Goal: Transaction & Acquisition: Purchase product/service

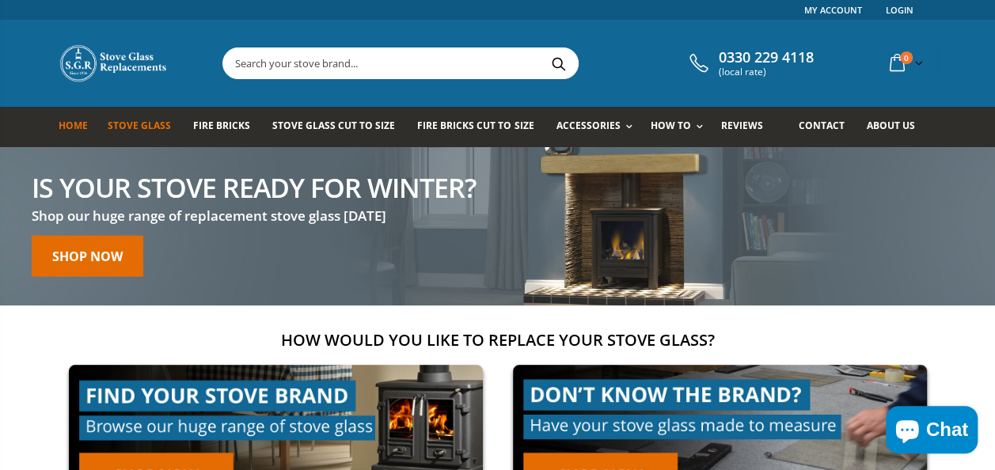
click at [149, 129] on span "Stove Glass" at bounding box center [139, 125] width 63 height 13
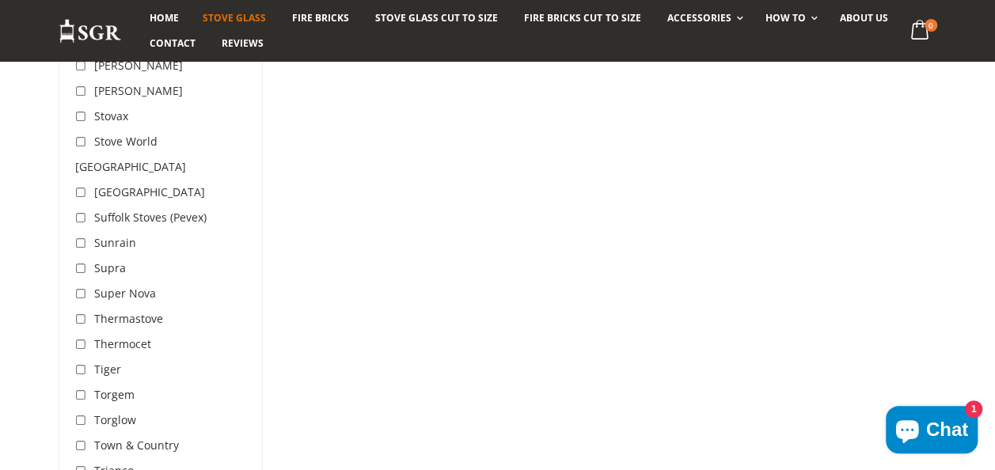
scroll to position [4652, 0]
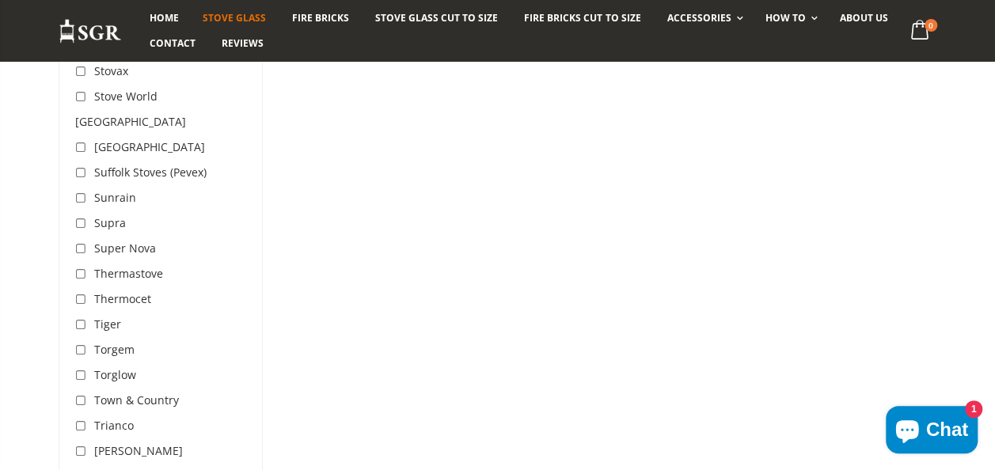
click at [82, 394] on input "checkbox" at bounding box center [83, 402] width 16 height 16
checkbox input "true"
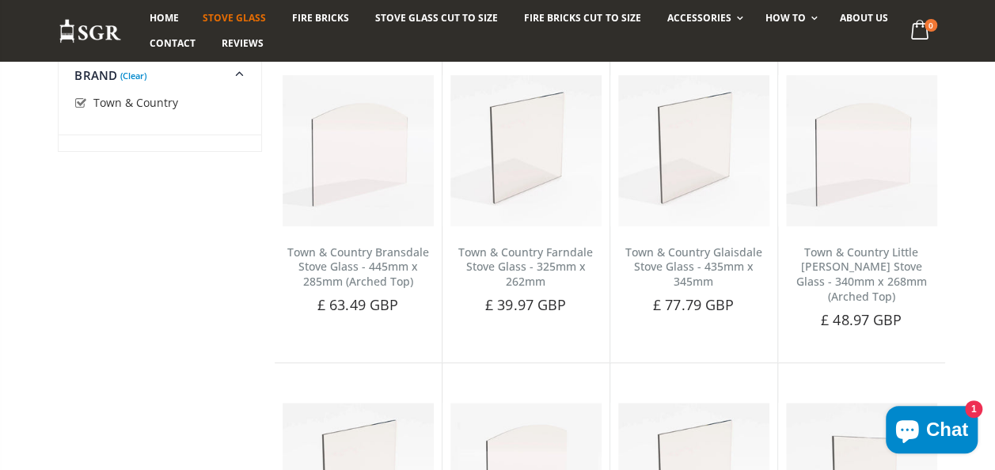
scroll to position [268, 0]
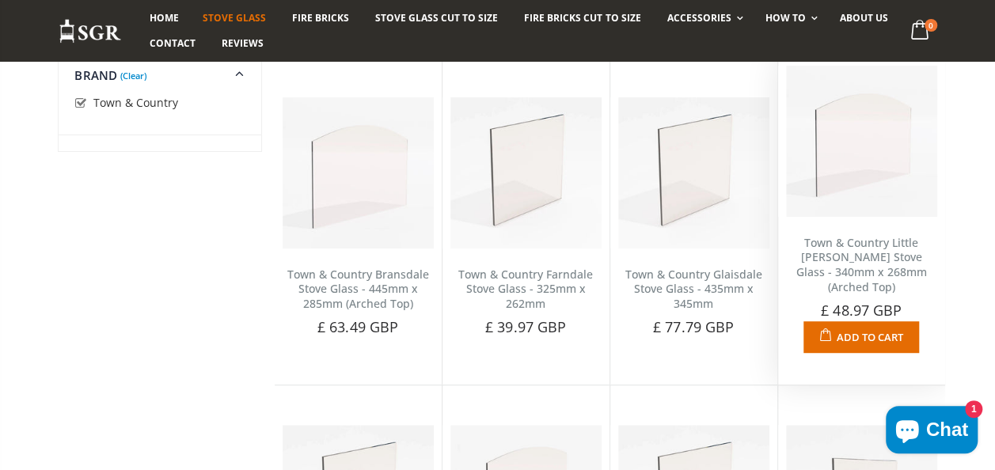
click at [863, 246] on link "Town & Country Little [PERSON_NAME] Stove Glass - 340mm x 268mm (Arched Top)" at bounding box center [862, 265] width 131 height 60
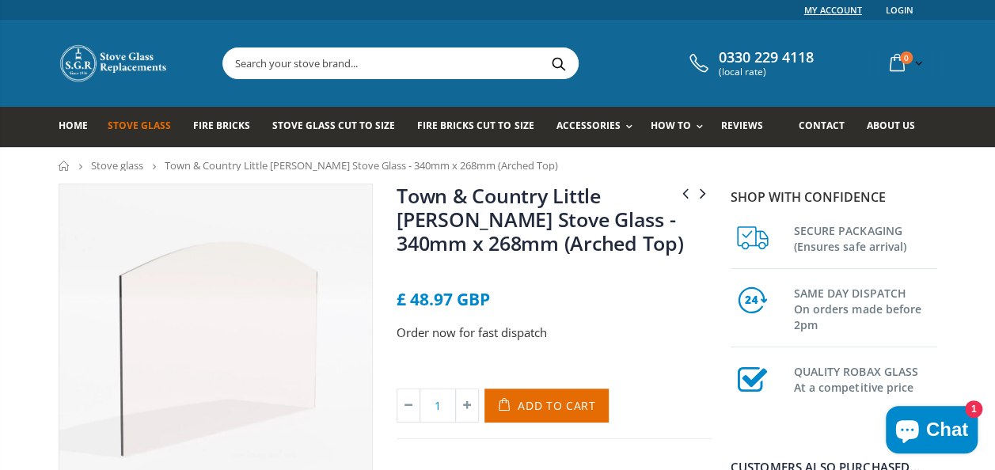
click at [838, 10] on link "My Account" at bounding box center [833, 10] width 58 height 20
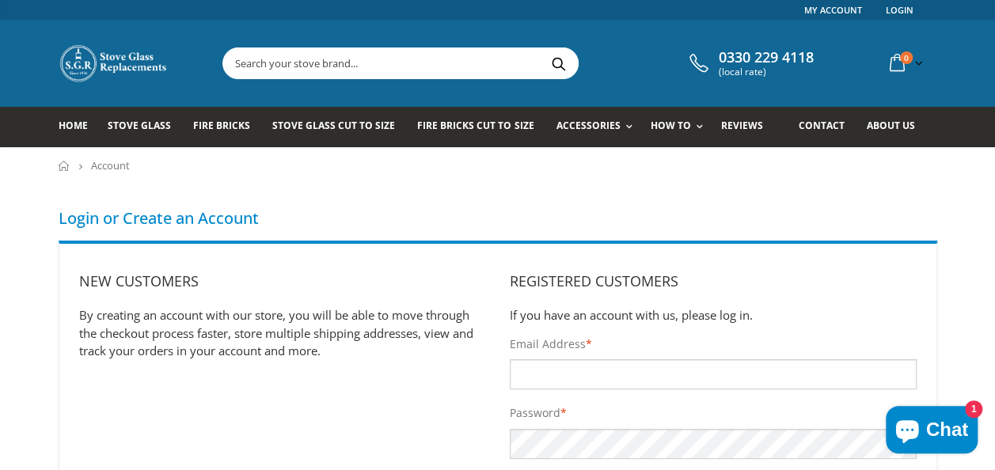
click at [122, 63] on img at bounding box center [114, 64] width 111 height 40
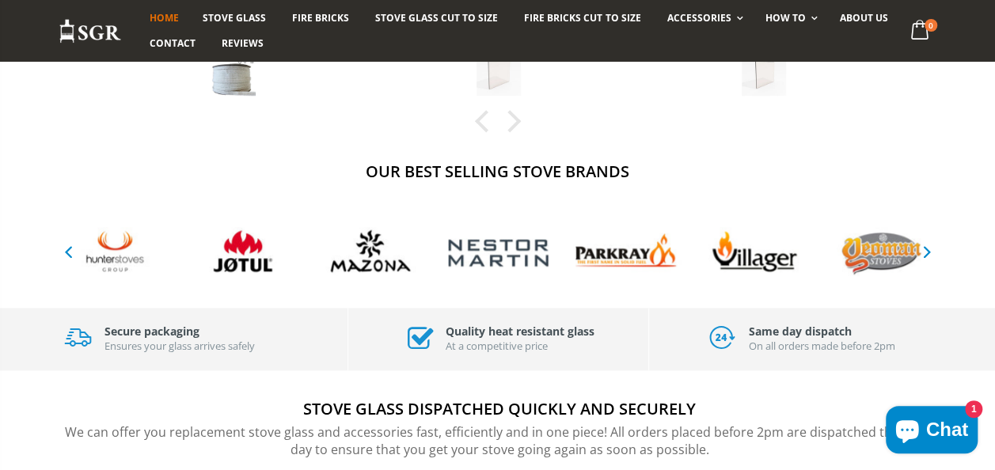
scroll to position [710, 0]
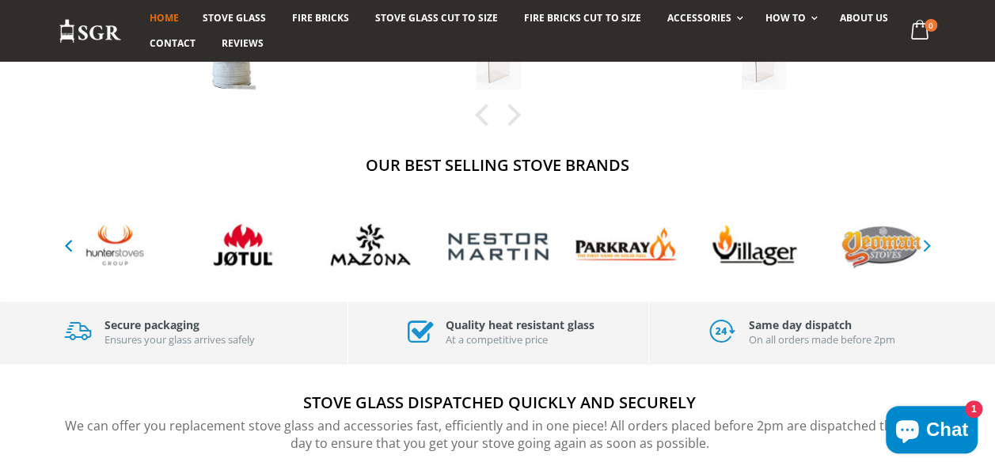
click at [928, 244] on icon "button" at bounding box center [927, 244] width 20 height 19
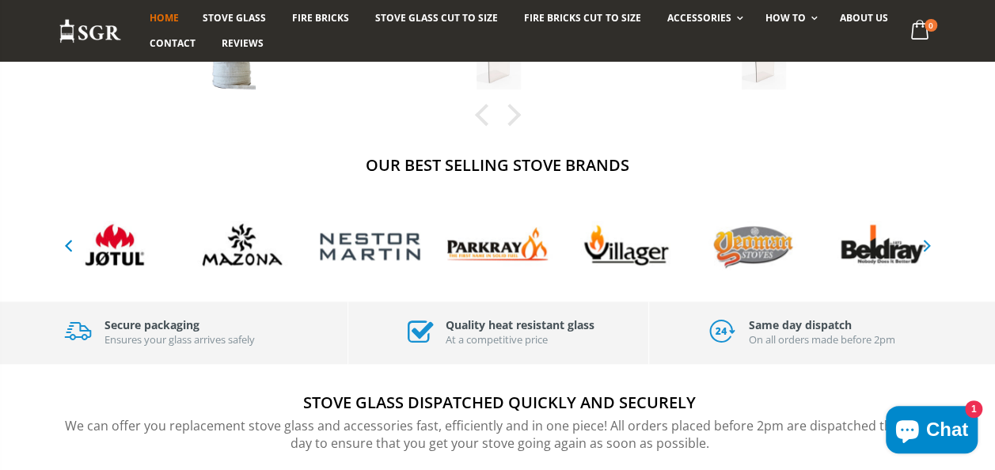
click at [928, 244] on icon "button" at bounding box center [927, 244] width 20 height 19
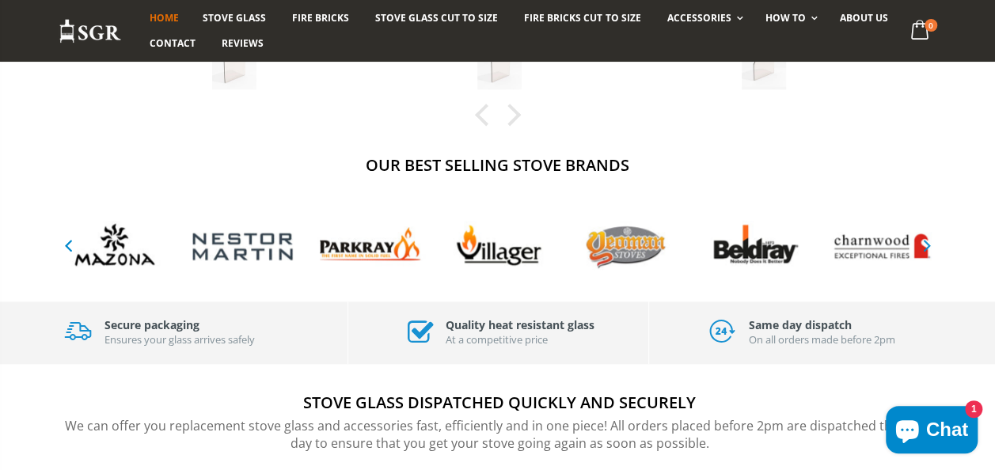
click at [928, 244] on icon "button" at bounding box center [927, 244] width 20 height 19
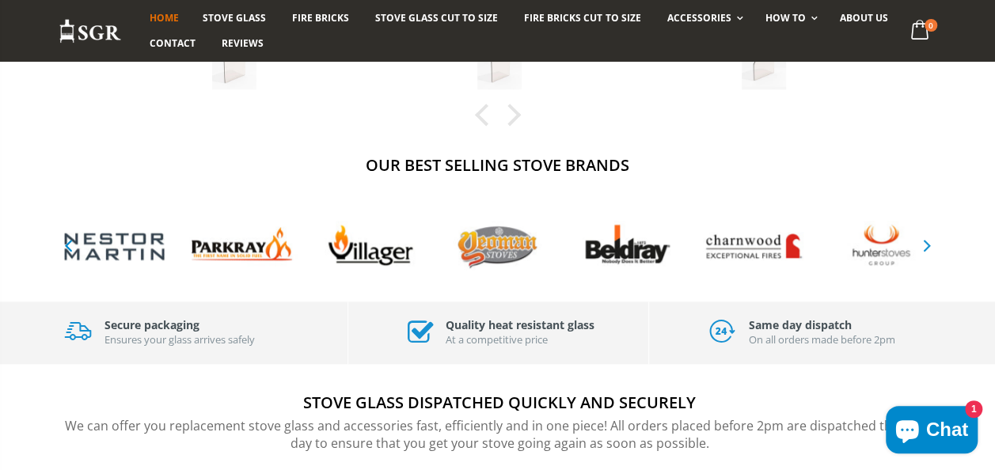
click at [928, 244] on icon "button" at bounding box center [927, 244] width 20 height 19
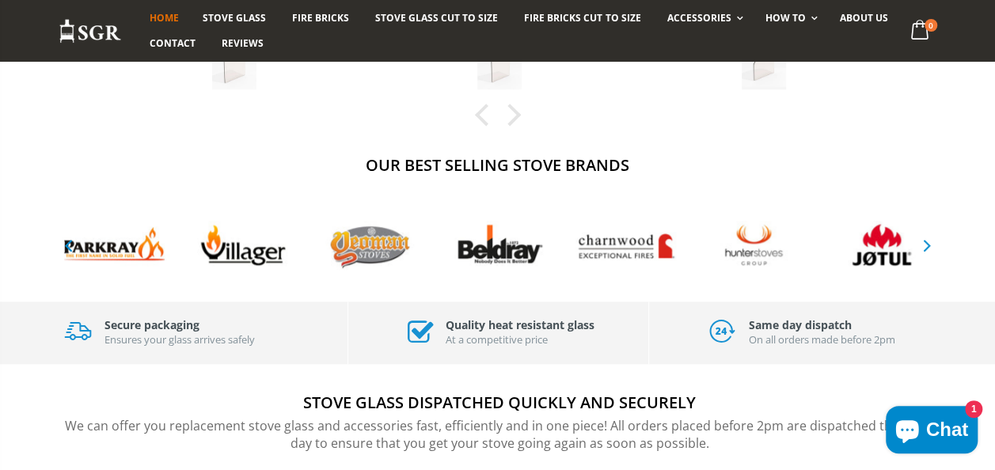
click at [928, 244] on icon "button" at bounding box center [927, 244] width 20 height 19
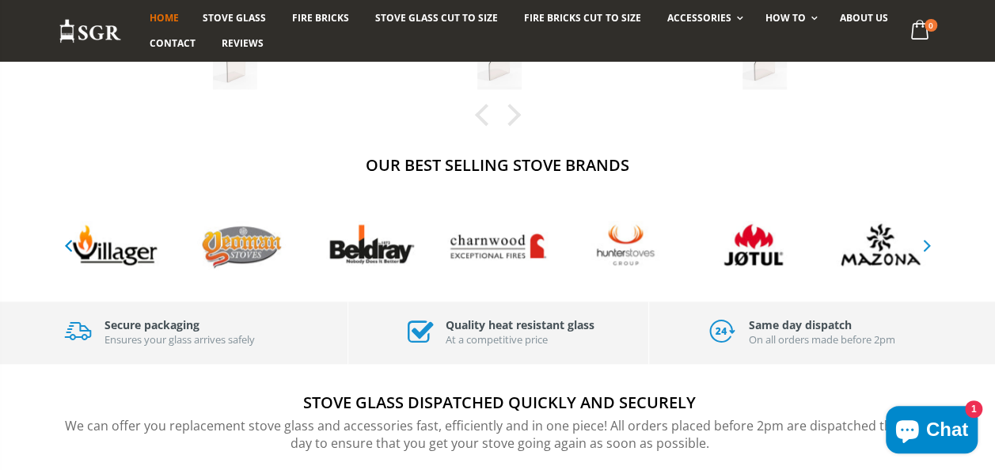
click at [928, 244] on icon "button" at bounding box center [927, 244] width 20 height 19
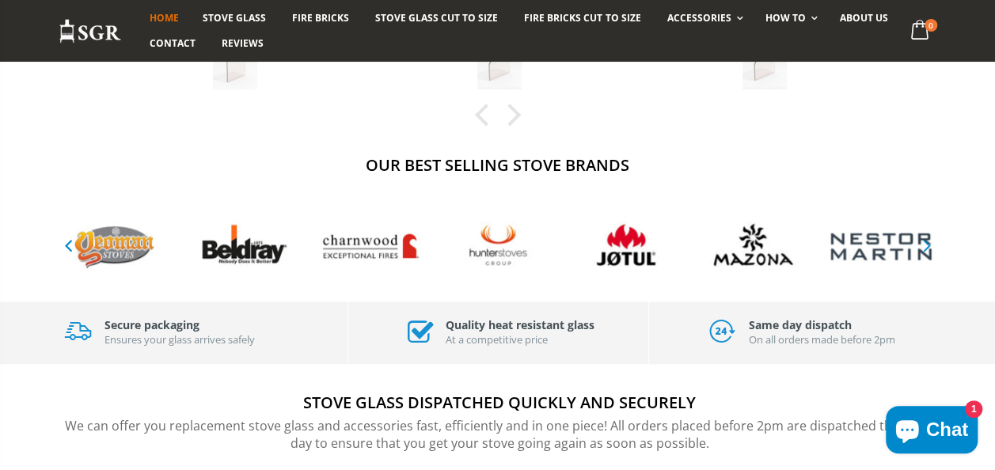
click at [928, 244] on icon "button" at bounding box center [927, 244] width 20 height 19
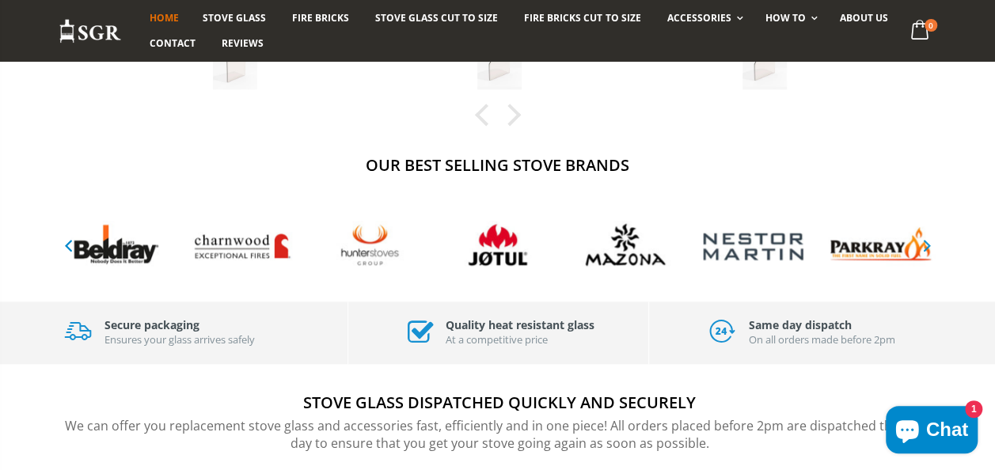
click at [928, 244] on icon "button" at bounding box center [927, 244] width 20 height 19
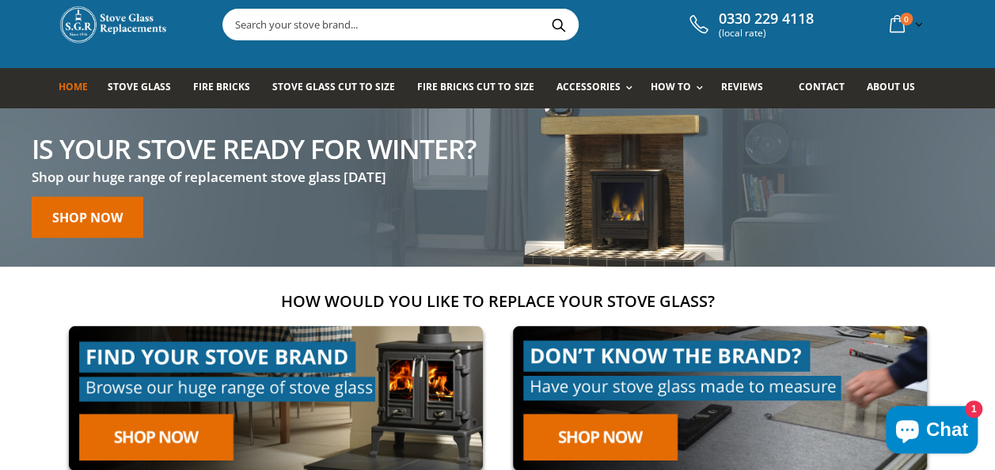
scroll to position [30, 0]
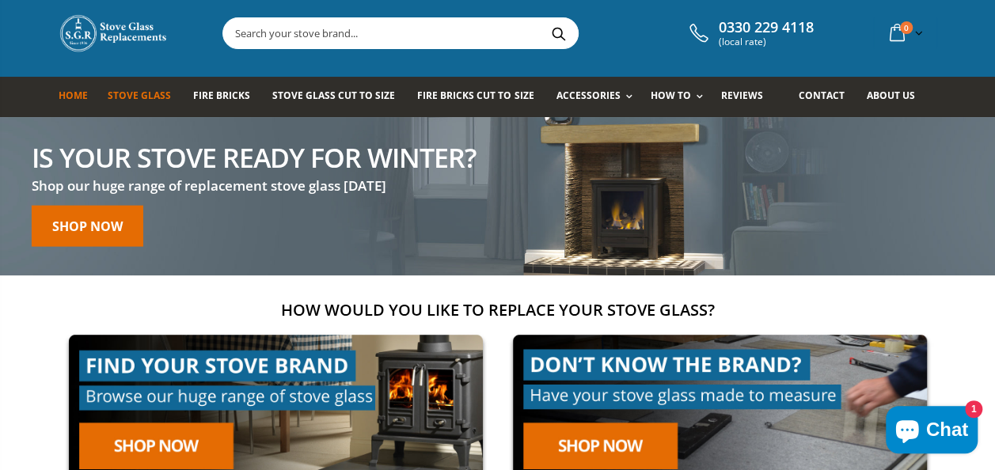
click at [138, 99] on span "Stove Glass" at bounding box center [139, 95] width 63 height 13
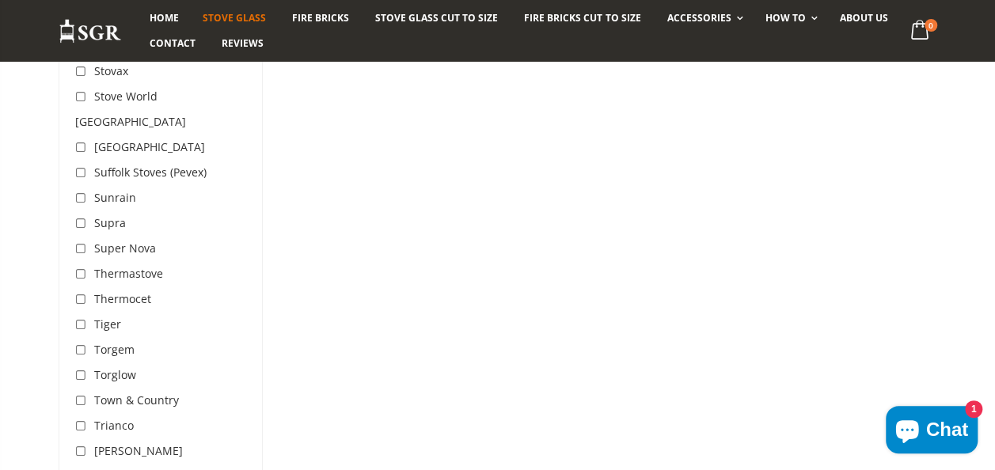
scroll to position [4667, 0]
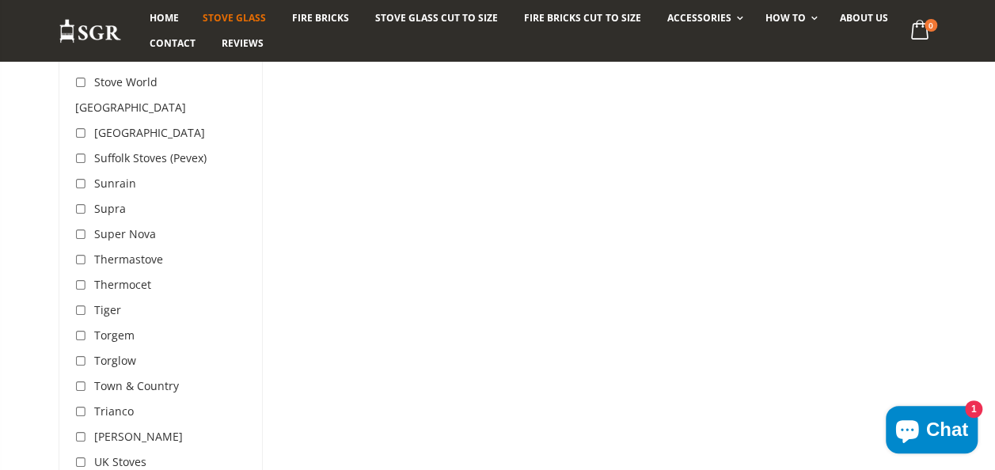
click at [79, 379] on input "checkbox" at bounding box center [83, 387] width 16 height 16
checkbox input "true"
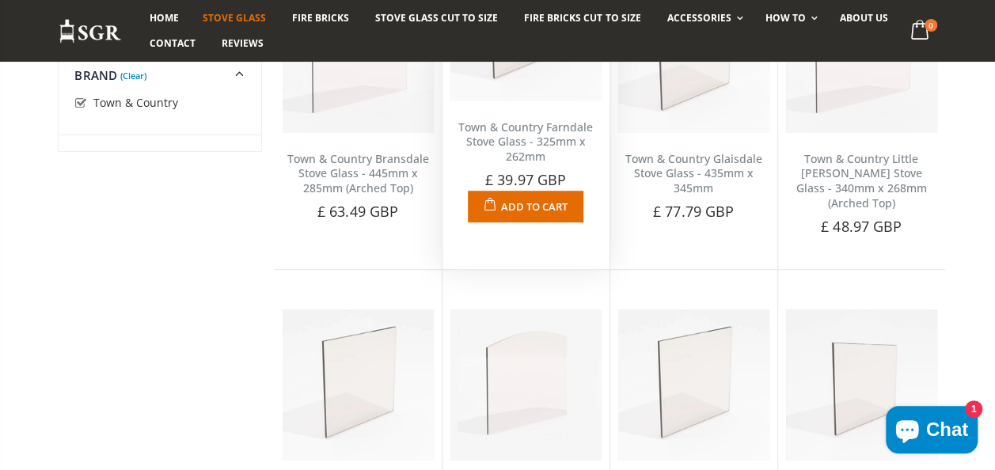
scroll to position [298, 0]
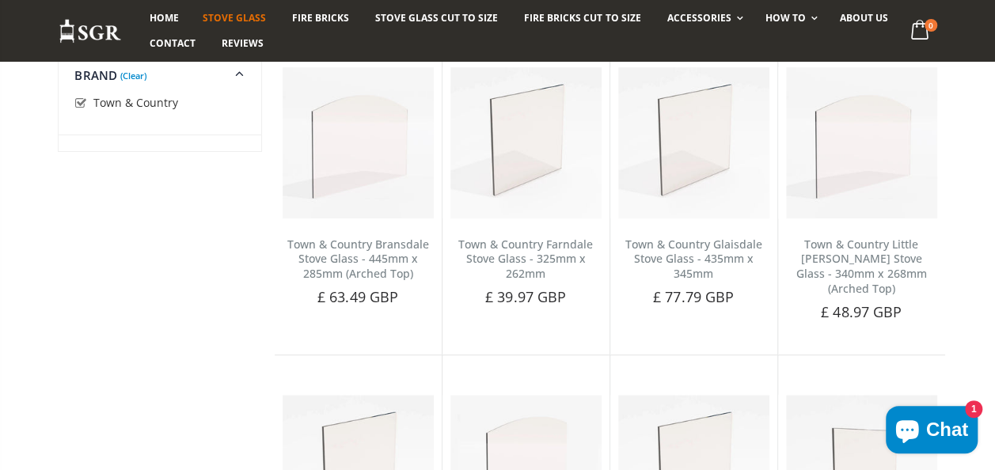
click at [944, 435] on span "Chat" at bounding box center [947, 430] width 42 height 24
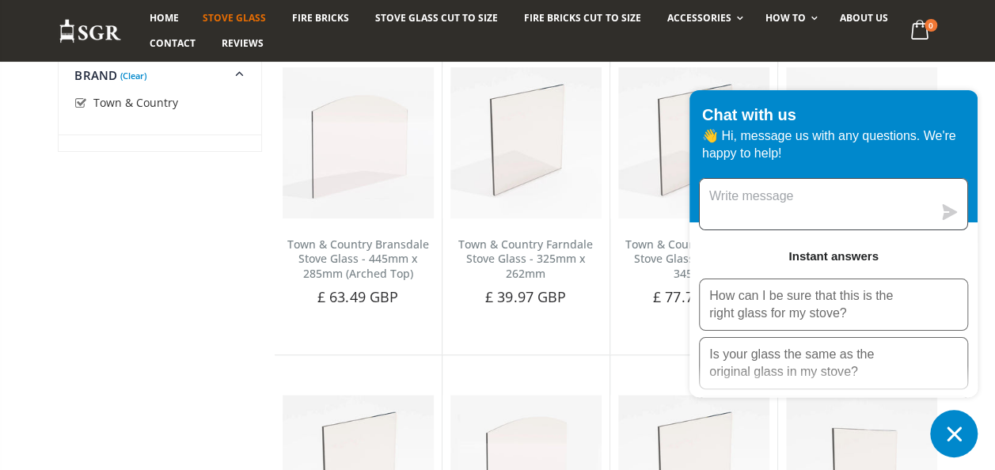
click at [757, 206] on textarea "Message us" at bounding box center [816, 204] width 233 height 51
type textarea "hi do you do trade accounts ?"
click at [946, 211] on icon "submit" at bounding box center [950, 212] width 15 height 16
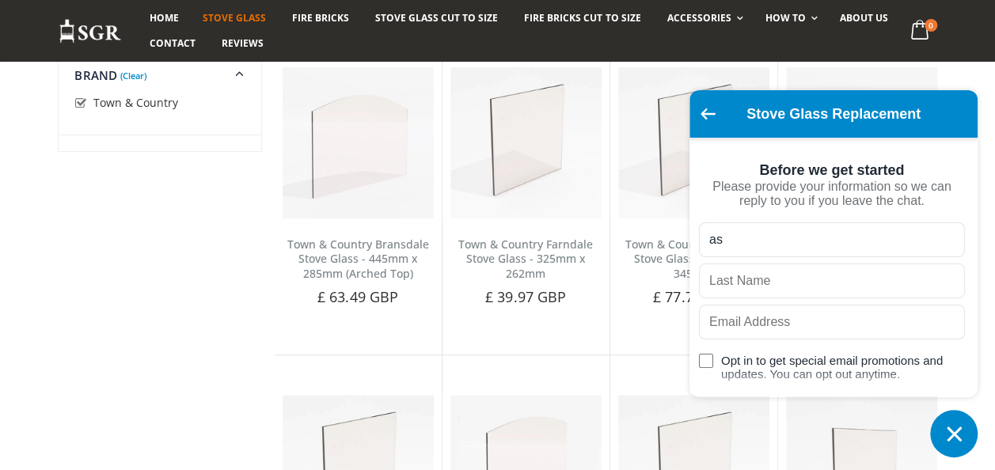
type input "a"
type input "i"
click at [770, 247] on input "text" at bounding box center [832, 239] width 266 height 35
type input "Ashley"
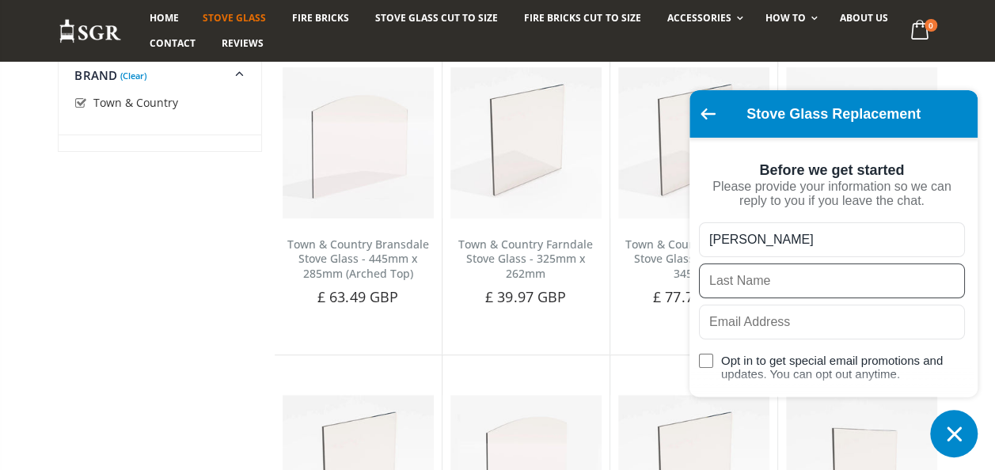
type input "Clarke"
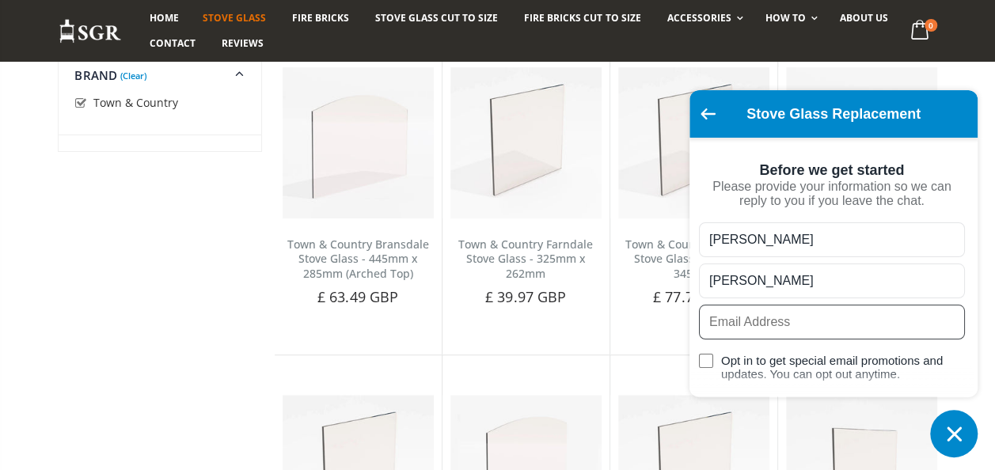
type input "info@burninginspirations.co.uk"
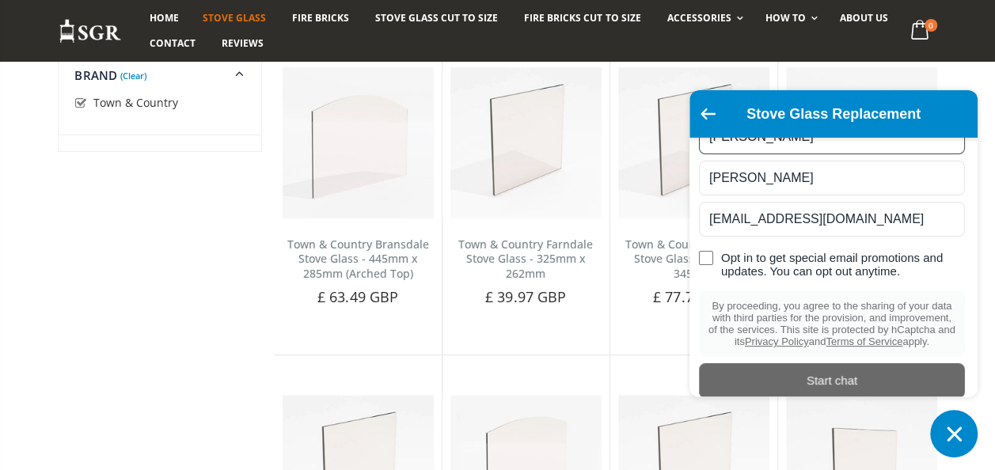
scroll to position [151, 0]
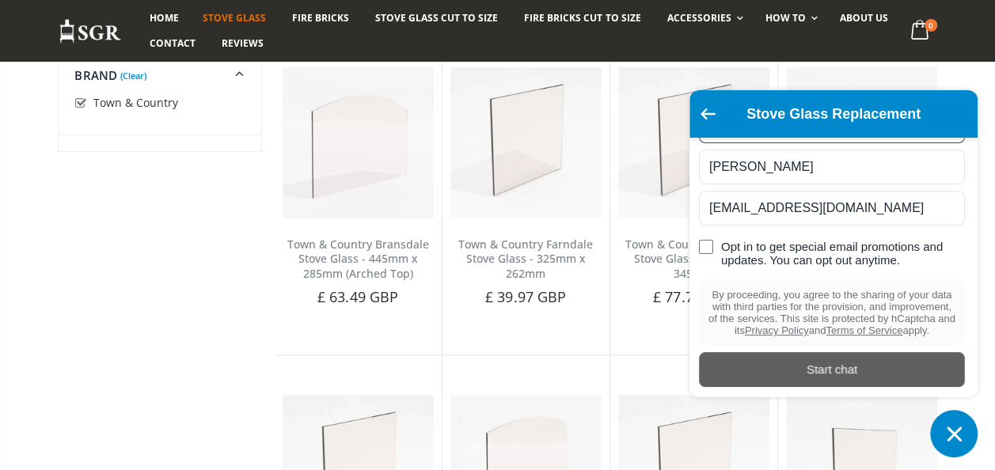
click at [819, 366] on div "Start chat" at bounding box center [832, 369] width 247 height 17
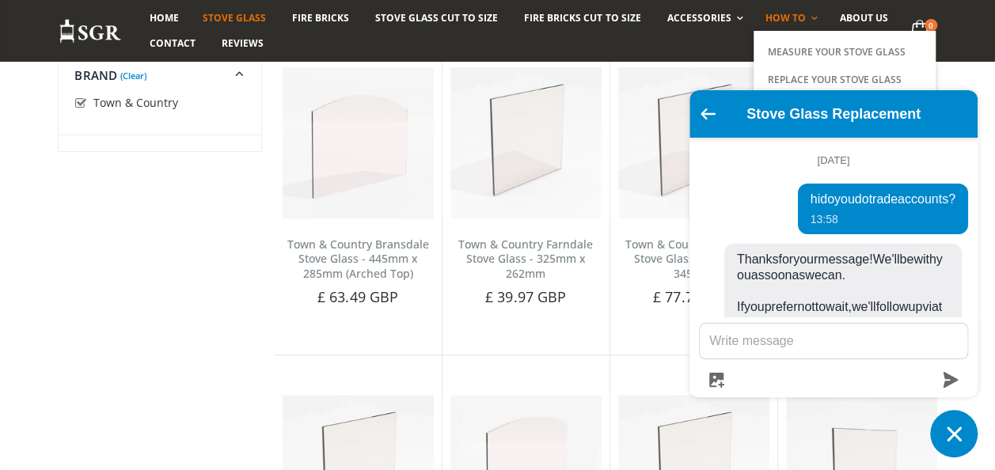
scroll to position [354, 0]
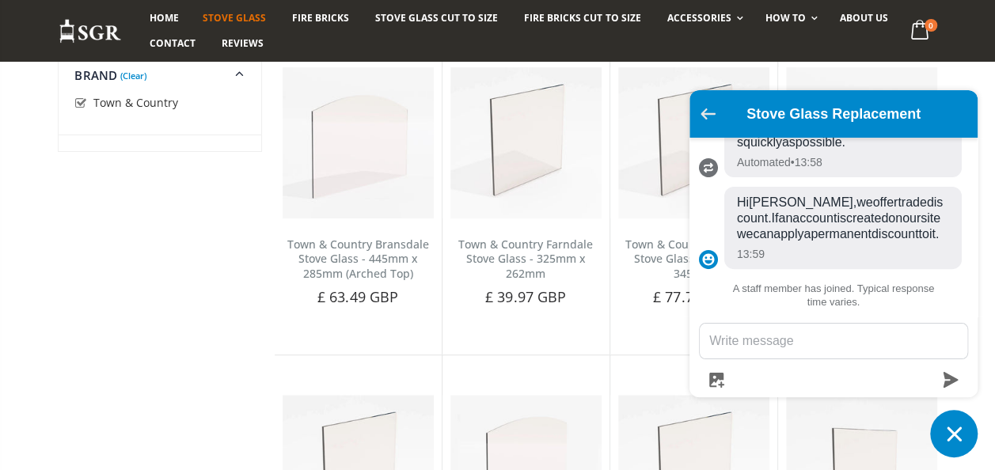
click at [707, 114] on icon "Go back to the main screen" at bounding box center [708, 113] width 15 height 11
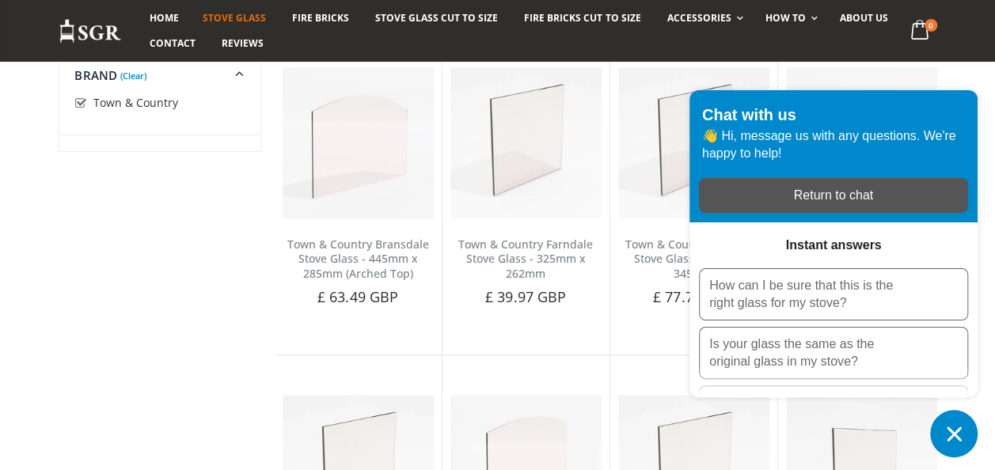
click at [956, 432] on icon "Chat window" at bounding box center [954, 434] width 14 height 14
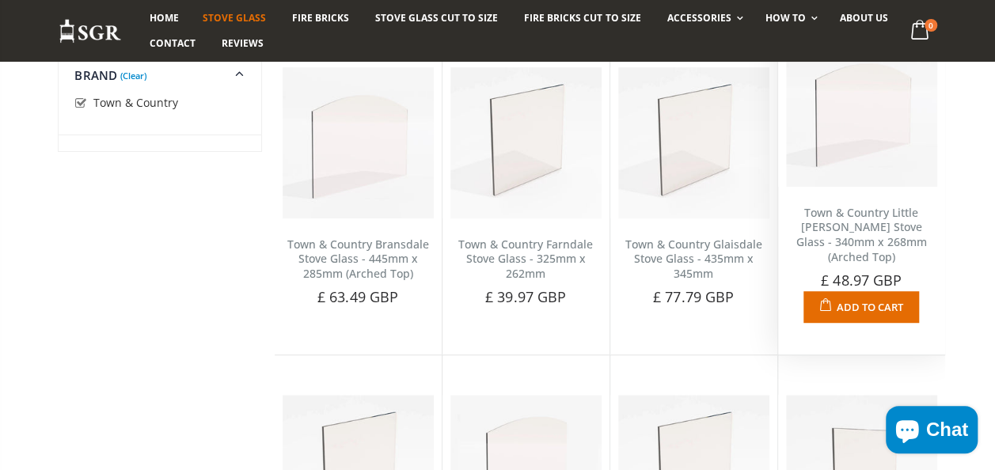
click at [858, 306] on span "Add to Cart" at bounding box center [870, 307] width 67 height 14
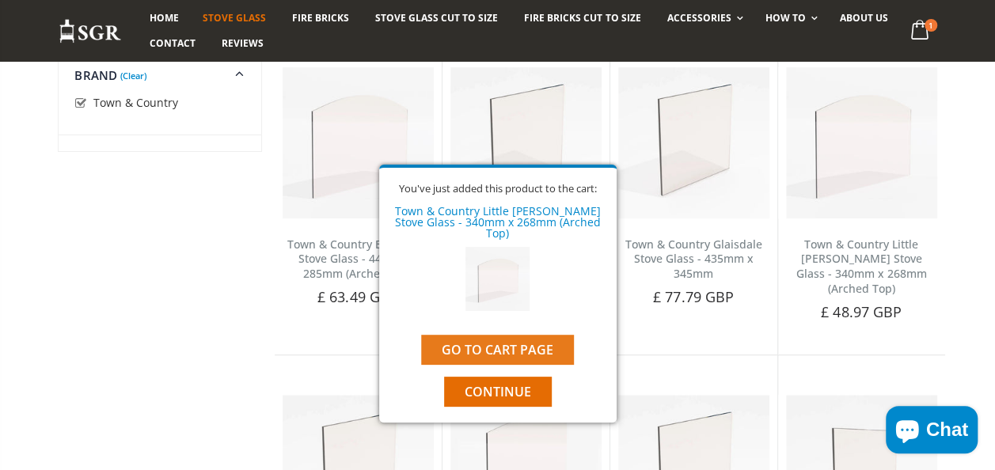
click at [508, 340] on link "Go to cart page" at bounding box center [497, 350] width 153 height 30
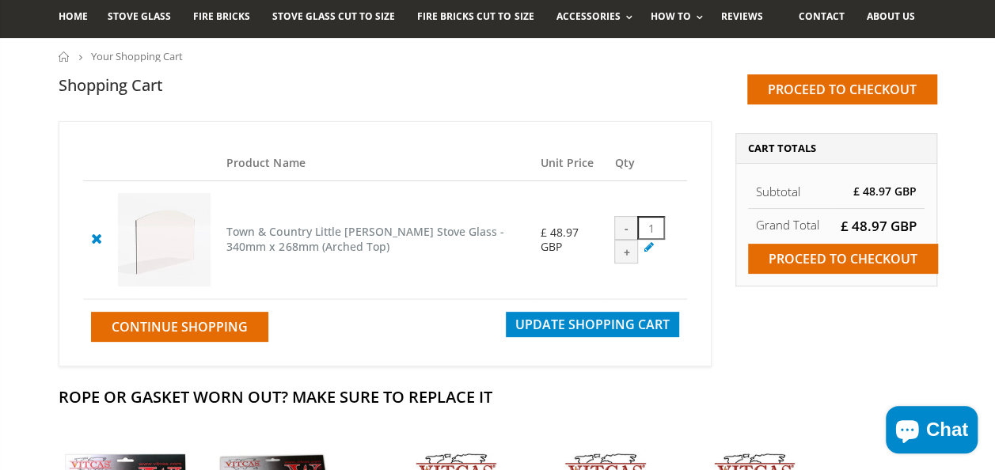
scroll to position [105, 0]
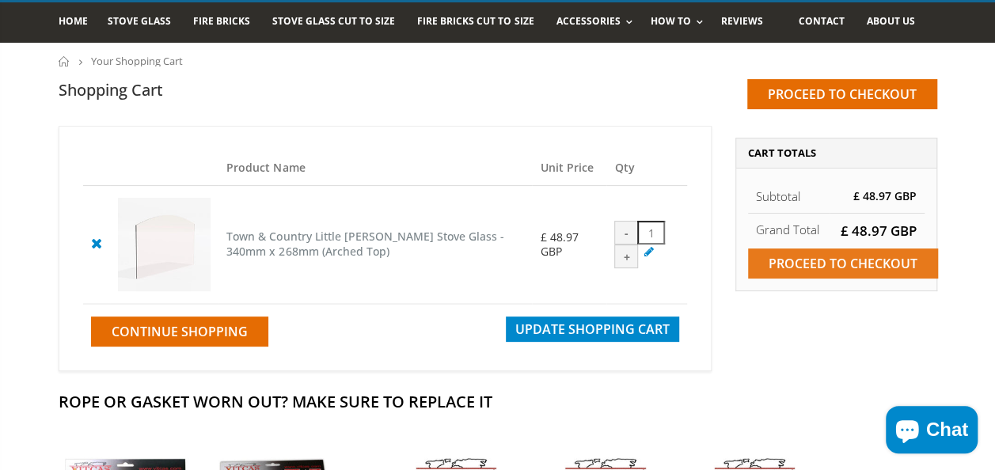
click at [828, 264] on input "Proceed to checkout" at bounding box center [843, 264] width 190 height 30
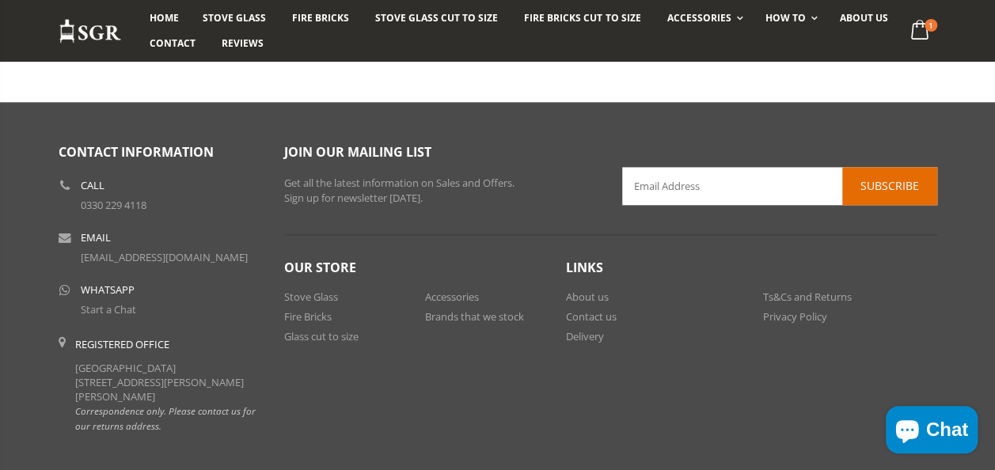
scroll to position [819, 0]
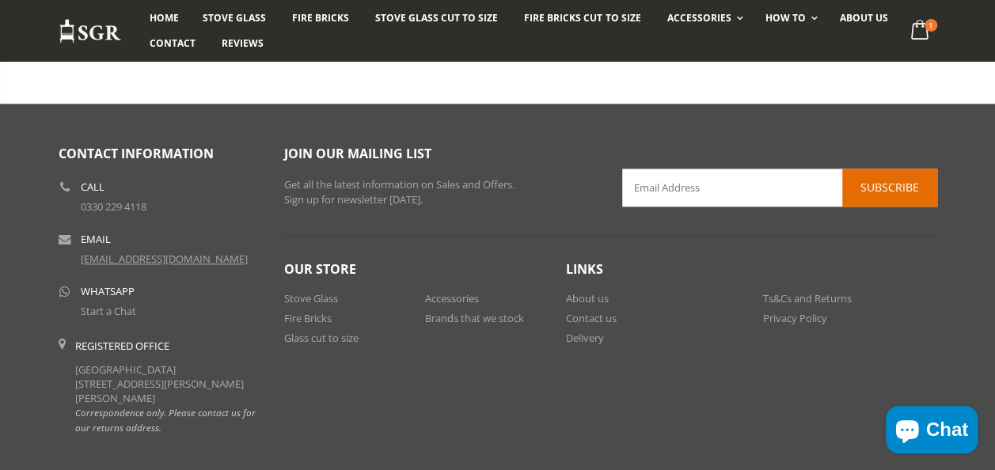
click at [112, 266] on link "[EMAIL_ADDRESS][DOMAIN_NAME]" at bounding box center [164, 259] width 167 height 14
